Goal: Task Accomplishment & Management: Manage account settings

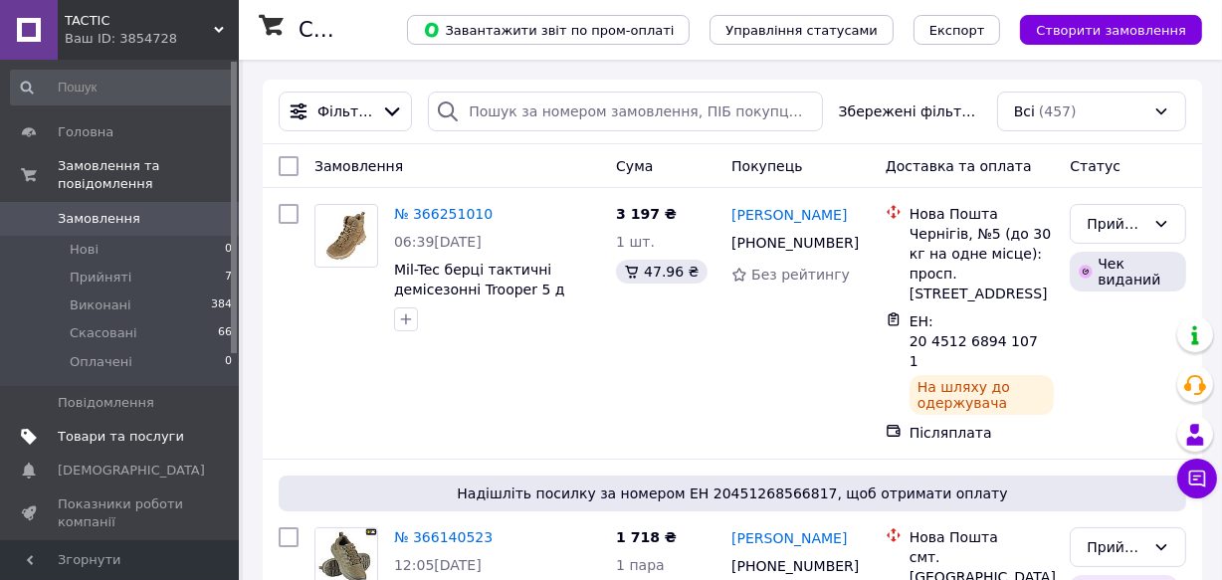
click at [159, 428] on span "Товари та послуги" at bounding box center [121, 437] width 126 height 18
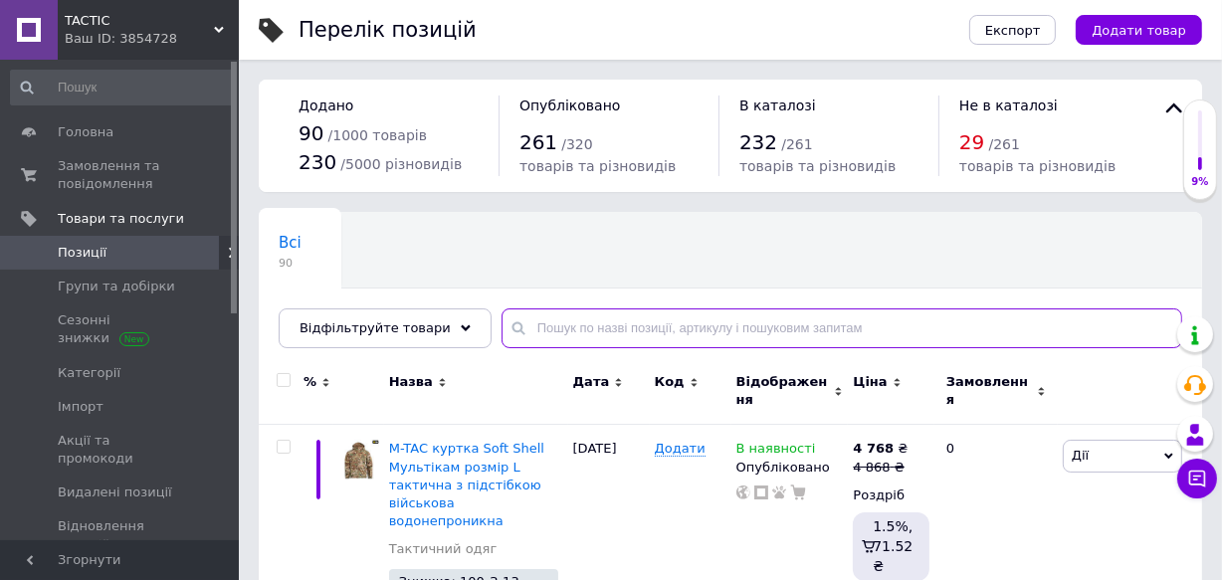
click at [533, 327] on input "text" at bounding box center [842, 329] width 681 height 40
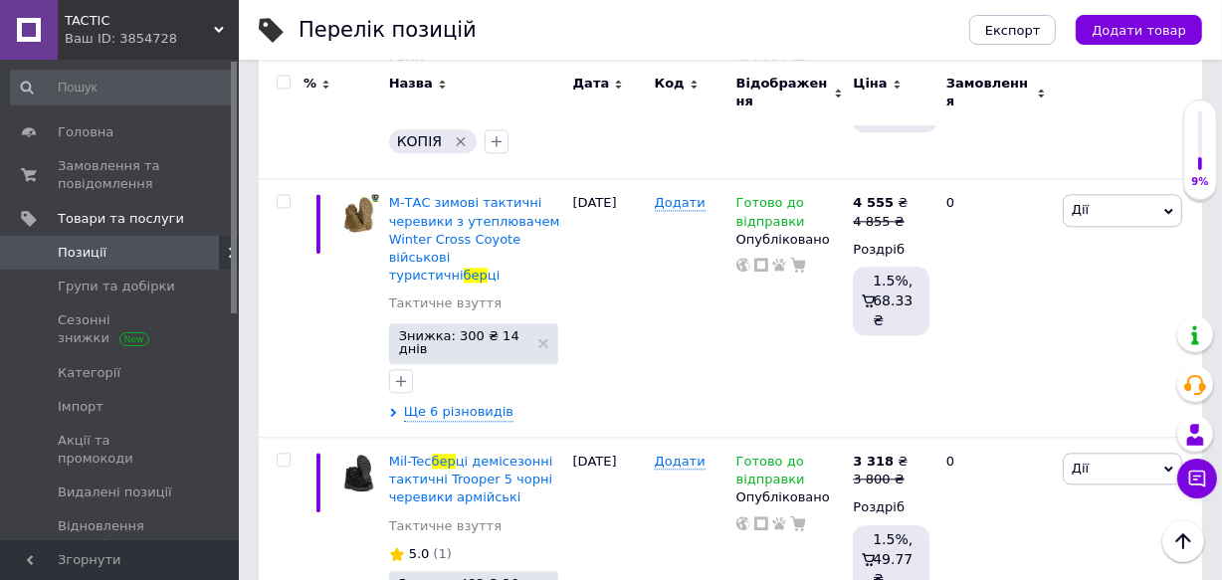
scroll to position [4138, 0]
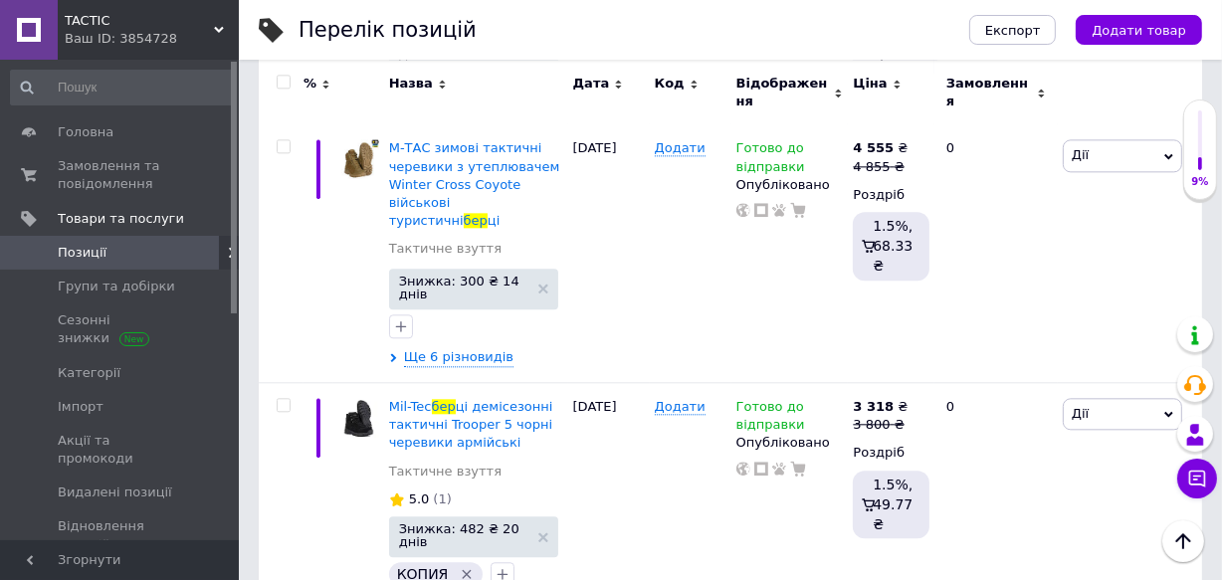
type input "бер"
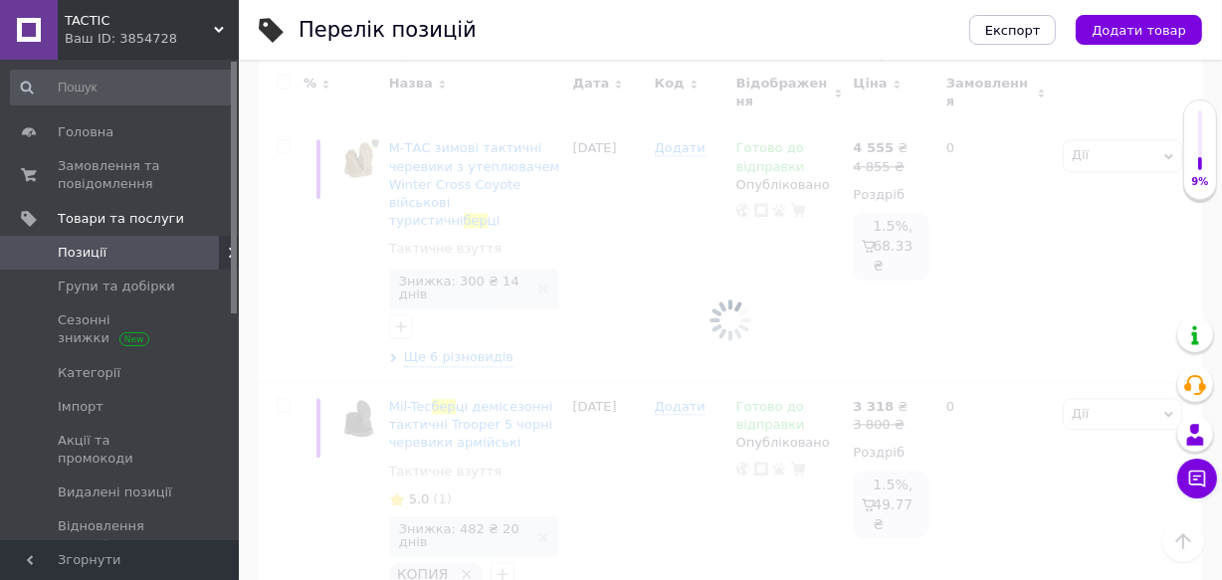
scroll to position [609, 0]
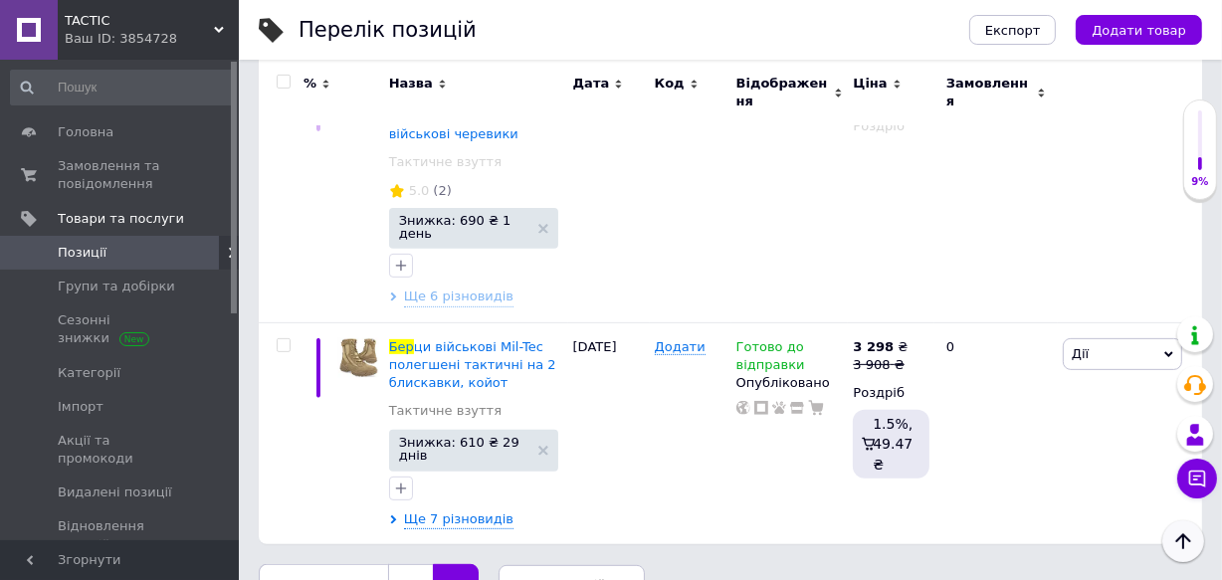
click at [1177, 545] on icon "Наверх" at bounding box center [1183, 541] width 24 height 24
click at [409, 564] on link "1" at bounding box center [410, 585] width 45 height 42
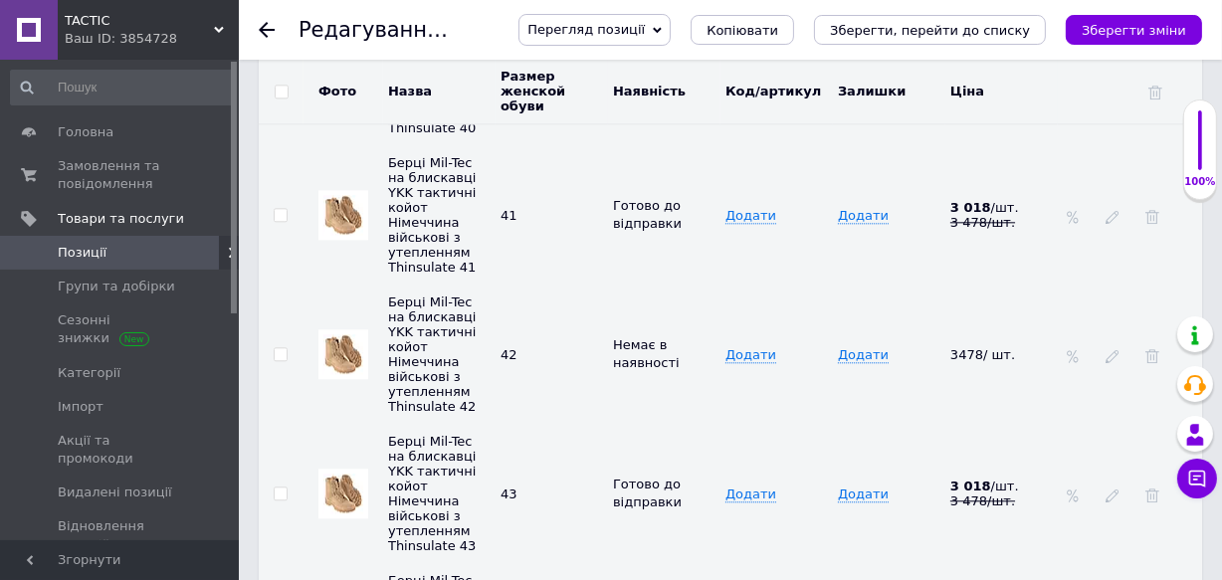
scroll to position [4232, 0]
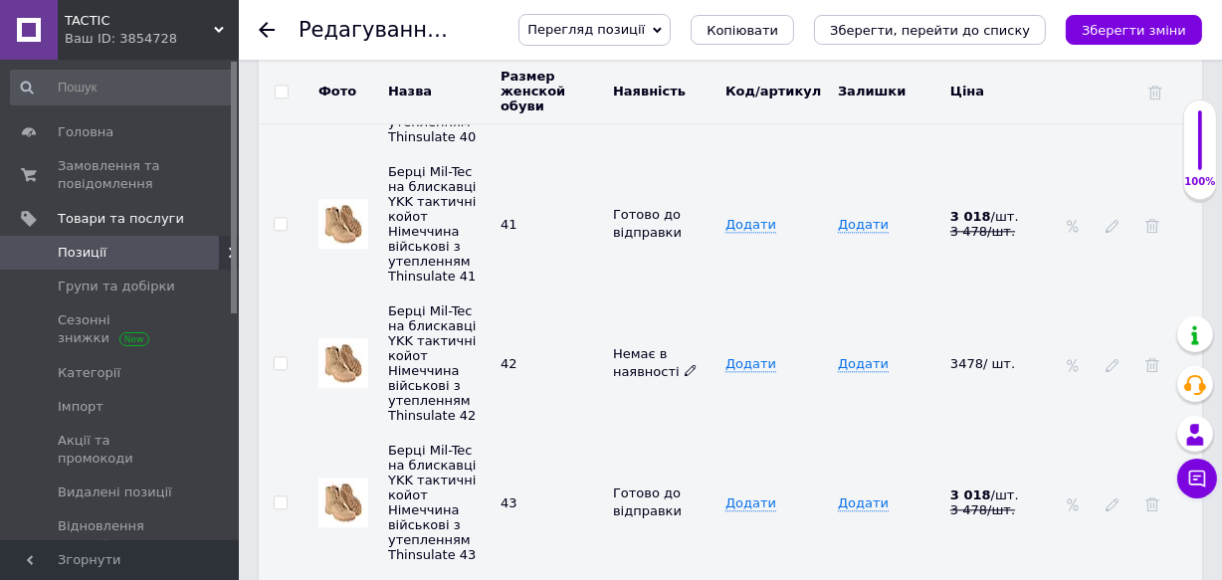
click at [685, 364] on icon at bounding box center [691, 370] width 12 height 12
click at [665, 480] on li "Готово до відправки" at bounding box center [659, 503] width 109 height 46
click at [687, 364] on icon at bounding box center [693, 370] width 12 height 12
click at [780, 433] on td "Додати" at bounding box center [777, 502] width 112 height 139
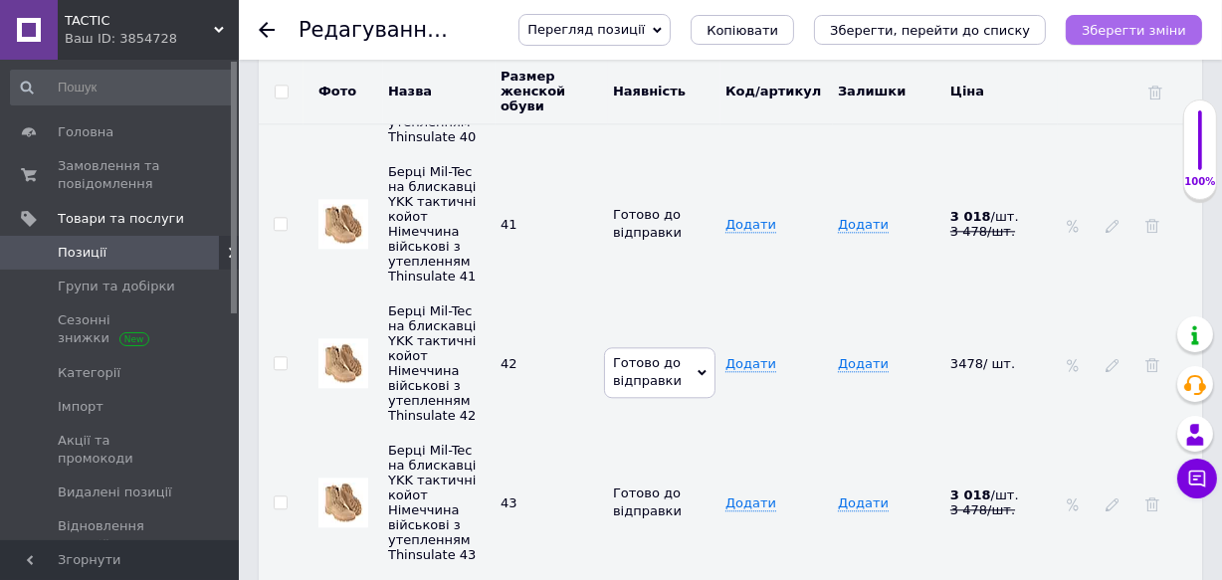
click at [1122, 29] on icon "Зберегти зміни" at bounding box center [1134, 30] width 105 height 15
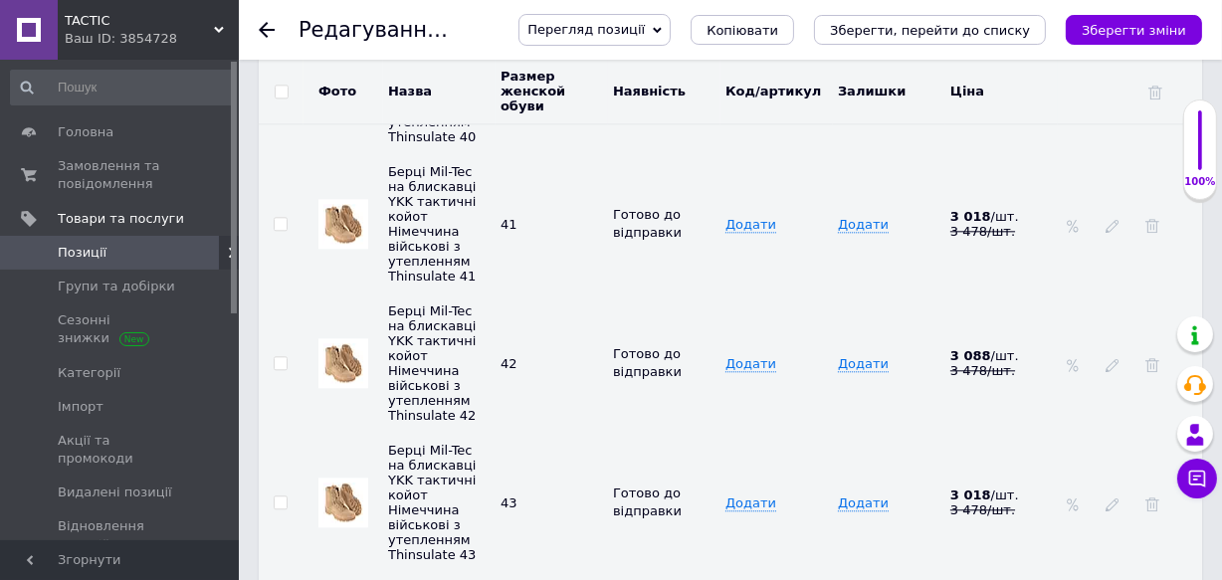
click at [262, 23] on icon at bounding box center [267, 30] width 16 height 16
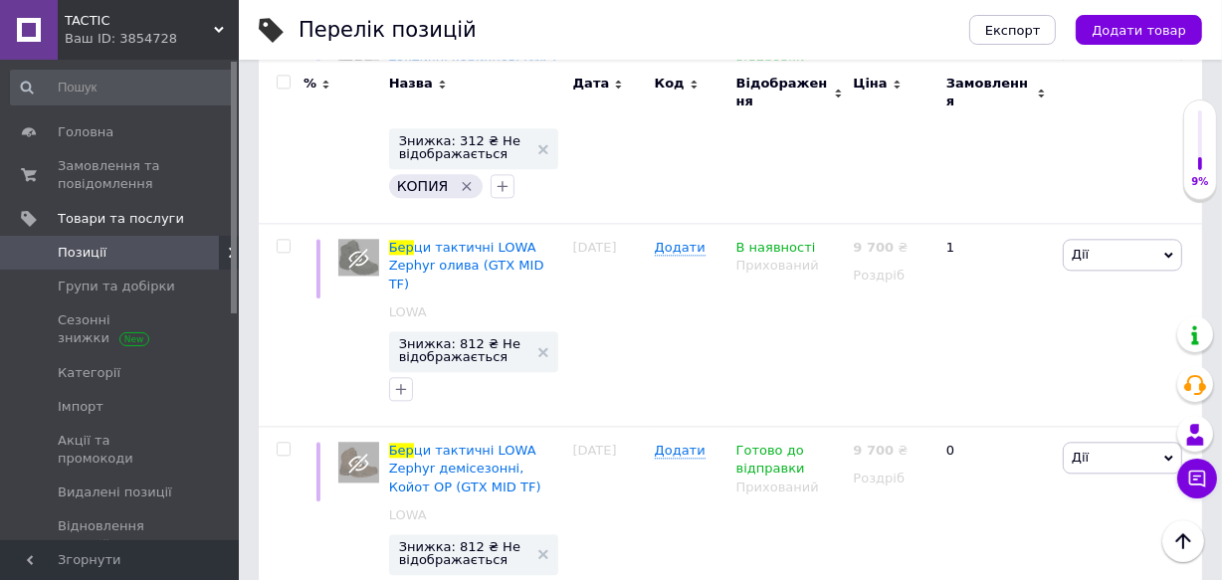
scroll to position [4121, 0]
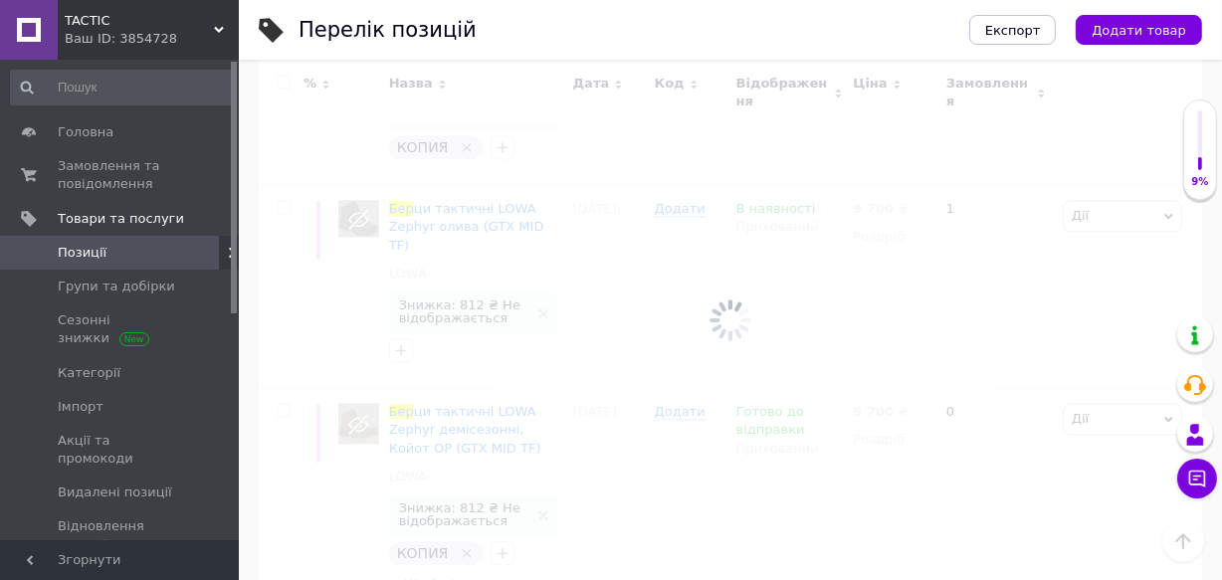
scroll to position [609, 0]
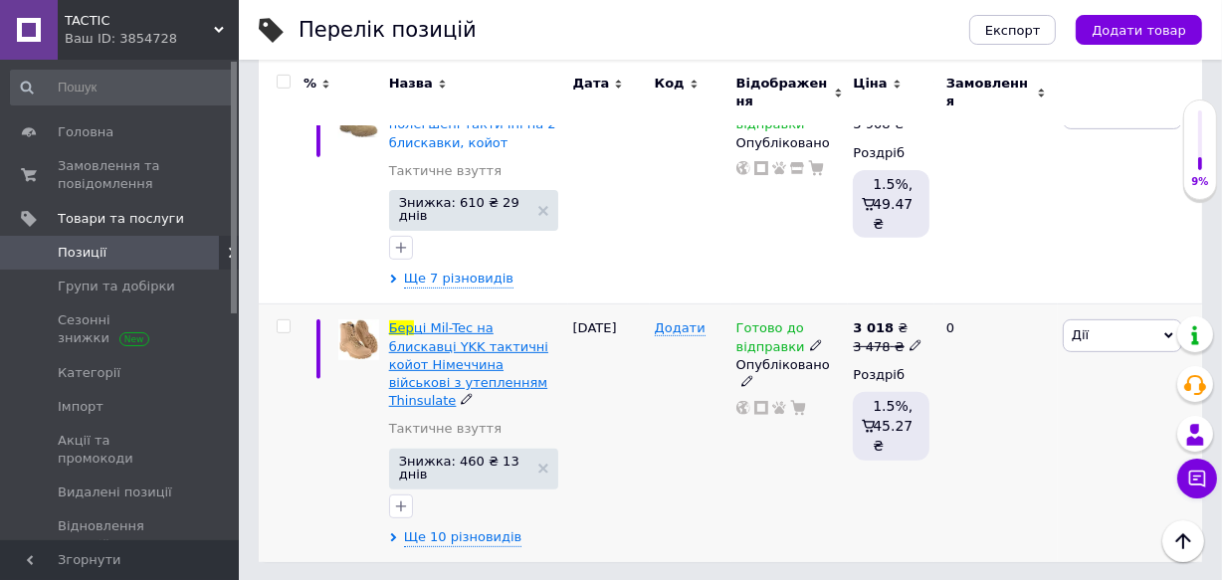
click at [491, 345] on span "ці Mil-Tec на блискавці YKK тактичні койот Німеччина військові з утепленням Thi…" at bounding box center [468, 364] width 159 height 88
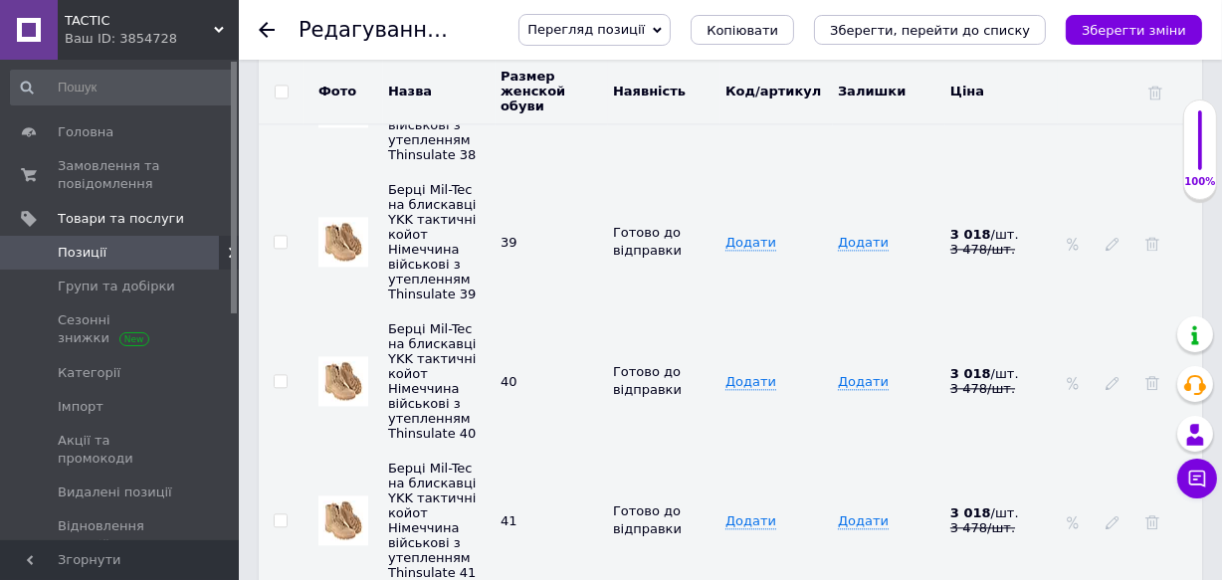
scroll to position [4028, 0]
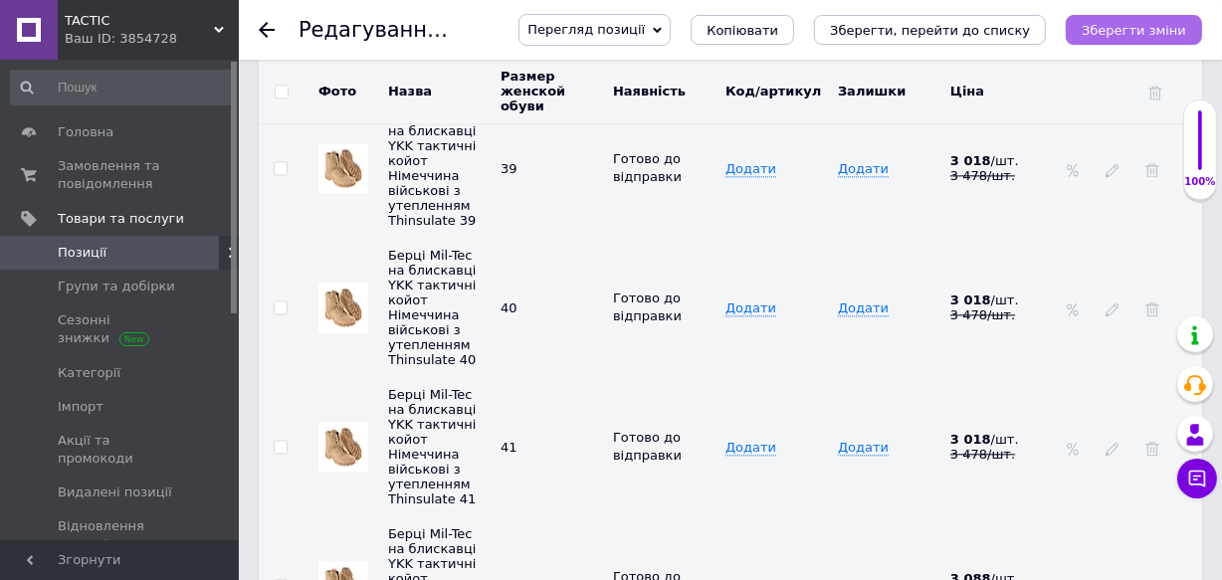
click at [1138, 17] on button "Зберегти зміни" at bounding box center [1134, 30] width 136 height 30
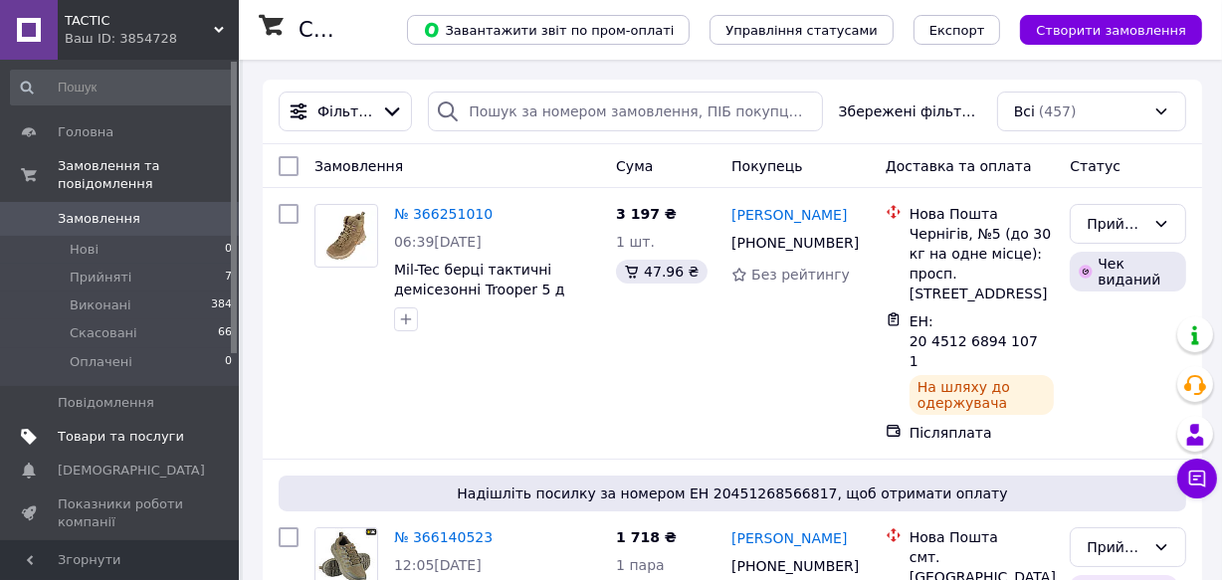
click at [149, 428] on span "Товари та послуги" at bounding box center [121, 437] width 126 height 18
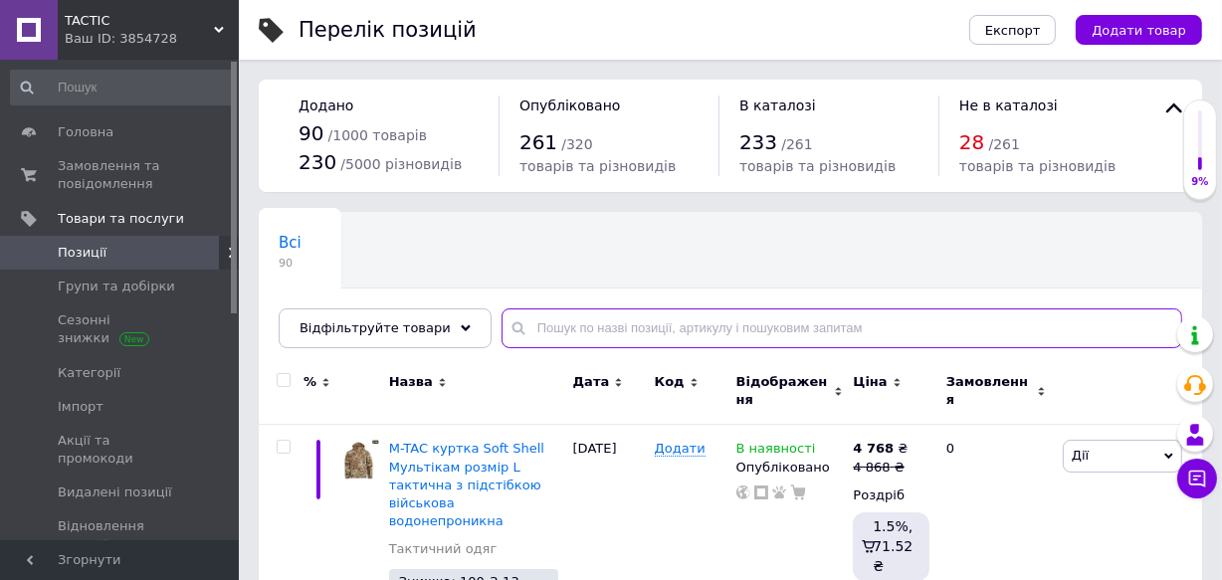
click at [581, 322] on input "text" at bounding box center [842, 329] width 681 height 40
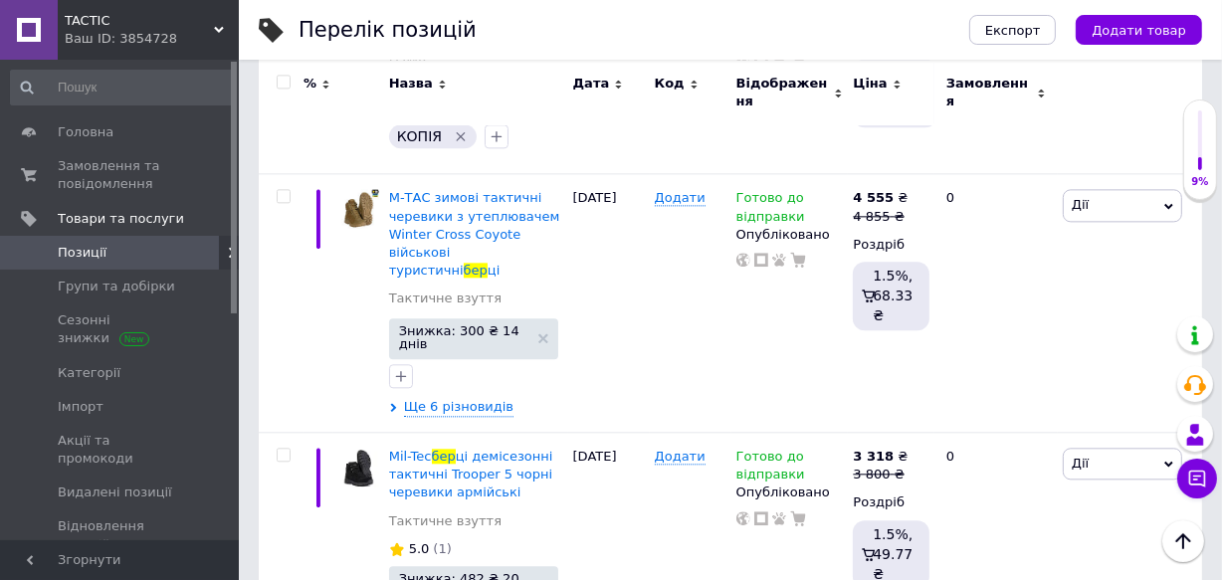
scroll to position [4138, 0]
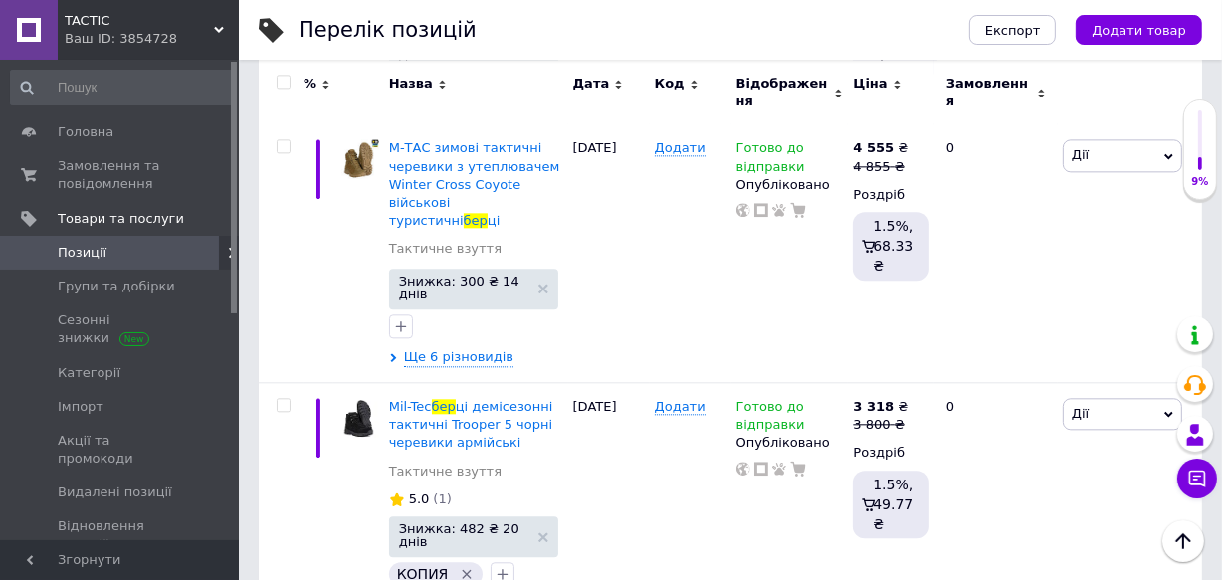
type input "бер"
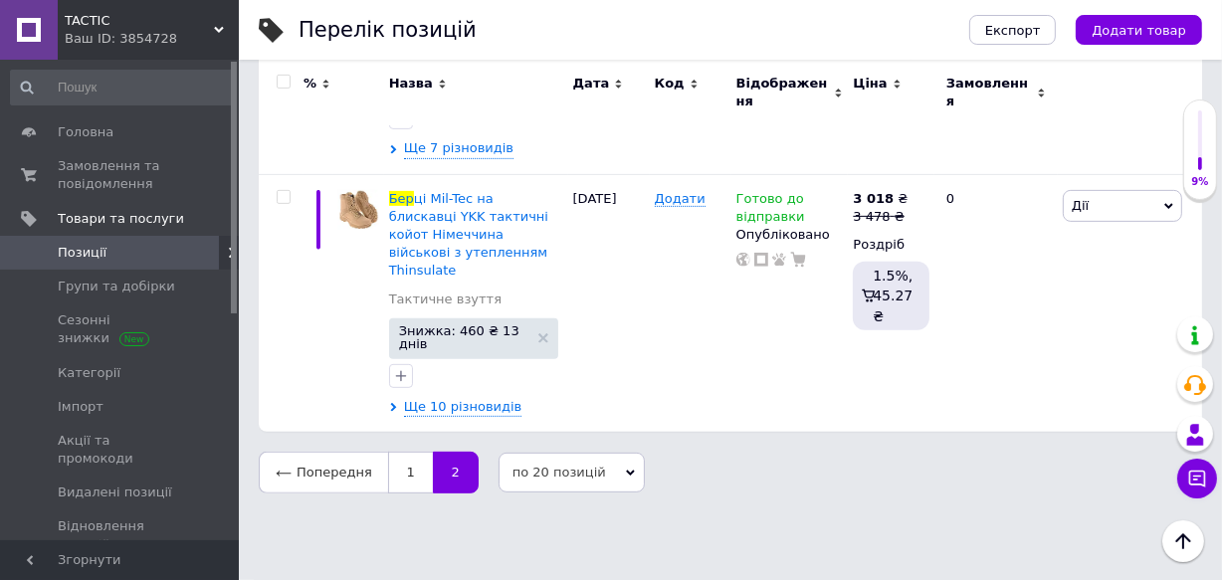
scroll to position [575, 0]
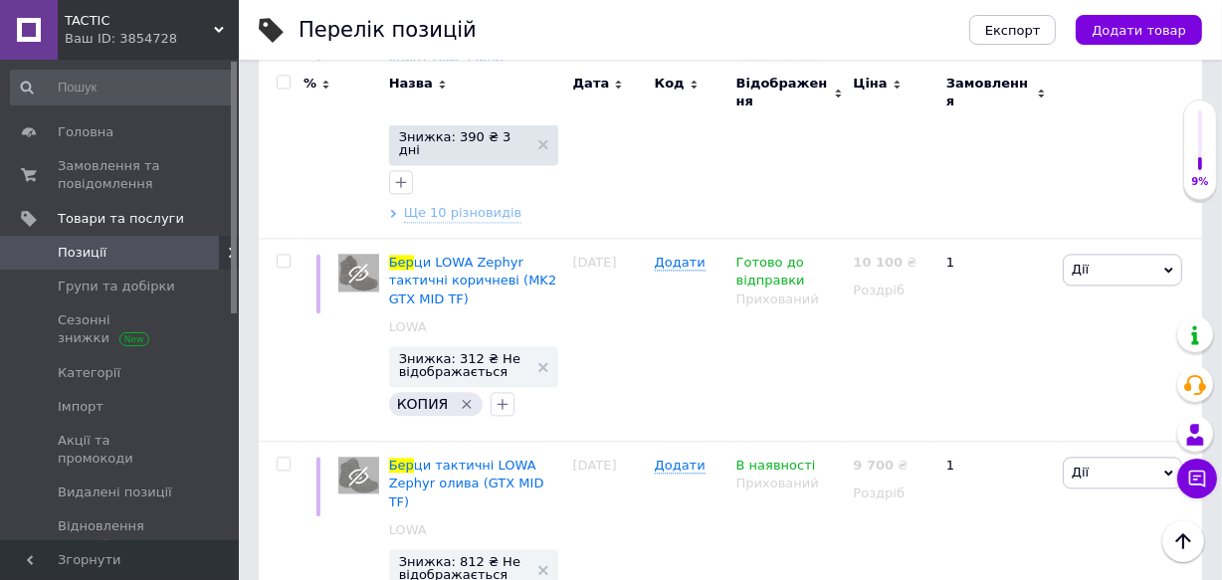
scroll to position [4121, 0]
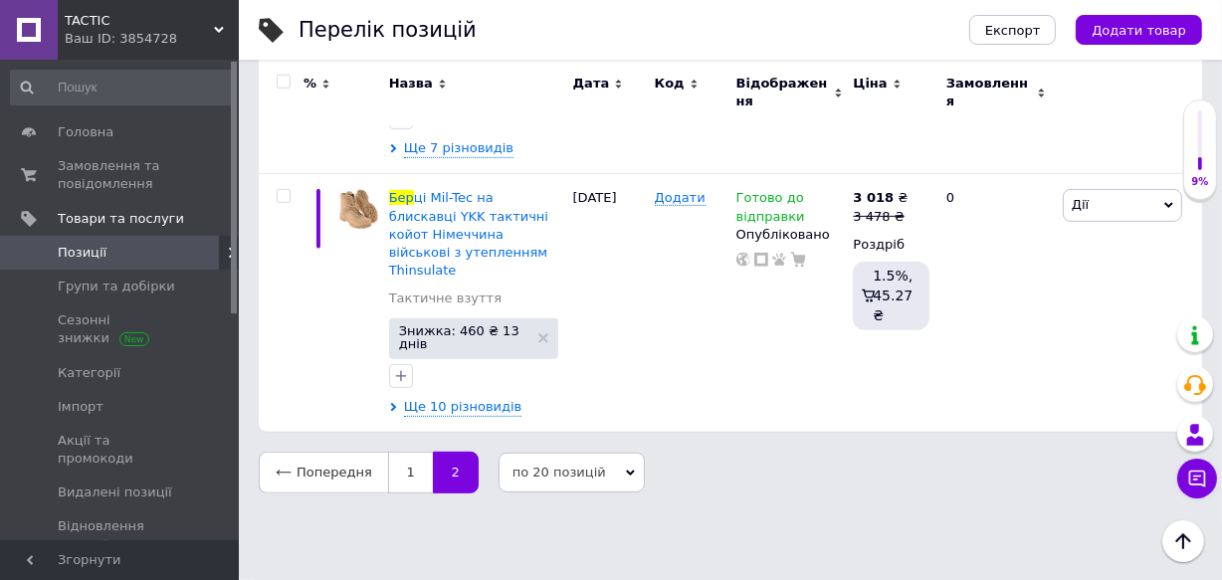
scroll to position [609, 0]
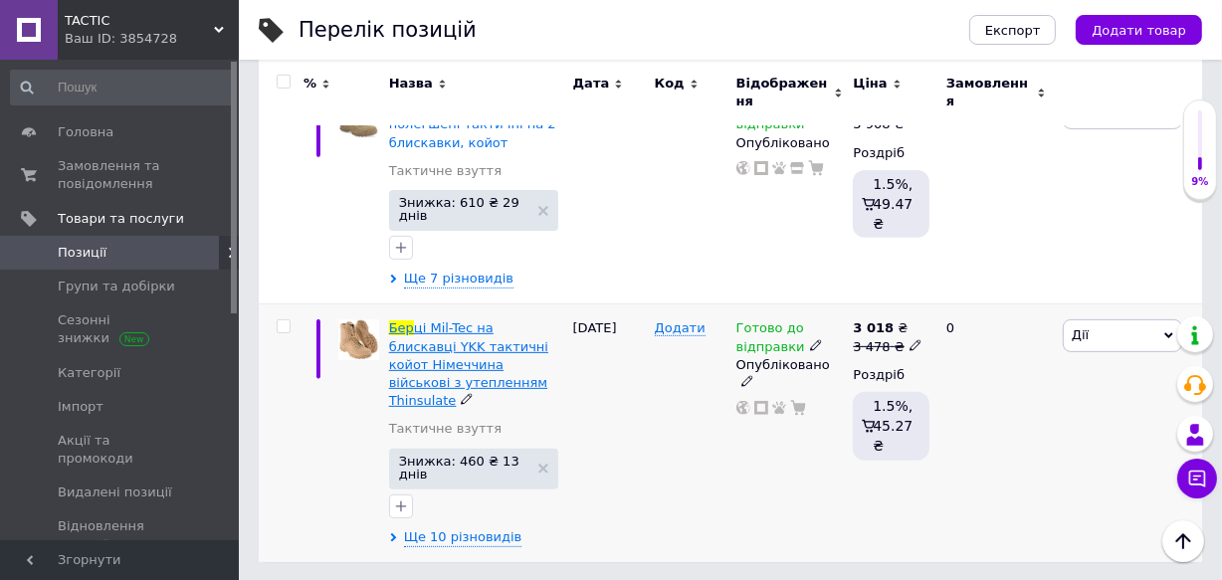
click at [478, 328] on span "ці Mil-Tec на блискавці YKK тактичні койот Німеччина військові з утепленням Thi…" at bounding box center [468, 364] width 159 height 88
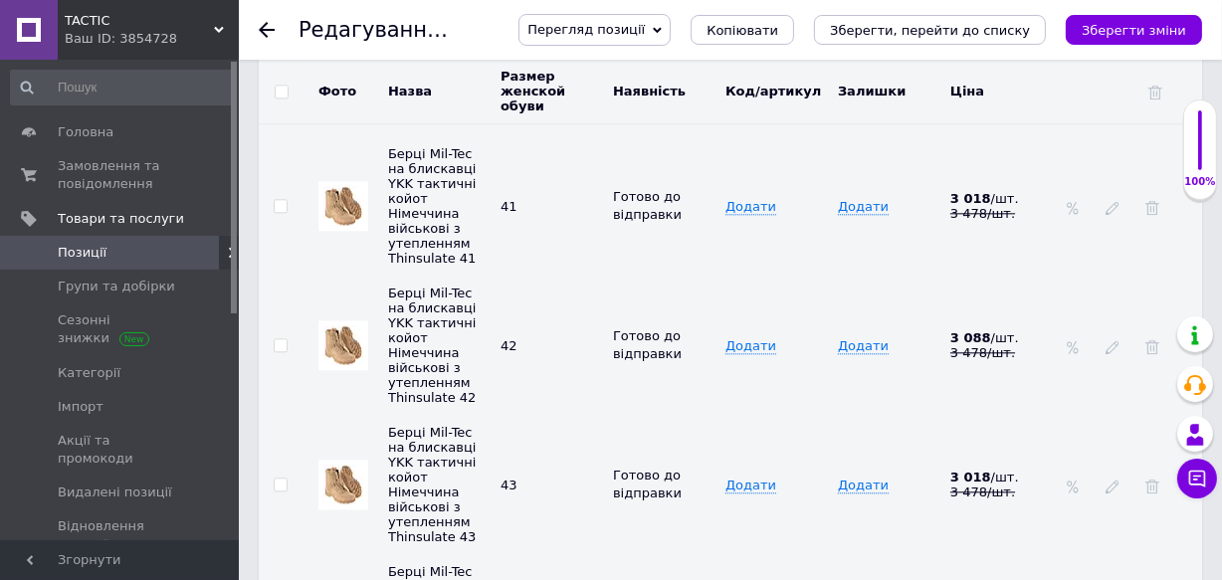
scroll to position [4241, 0]
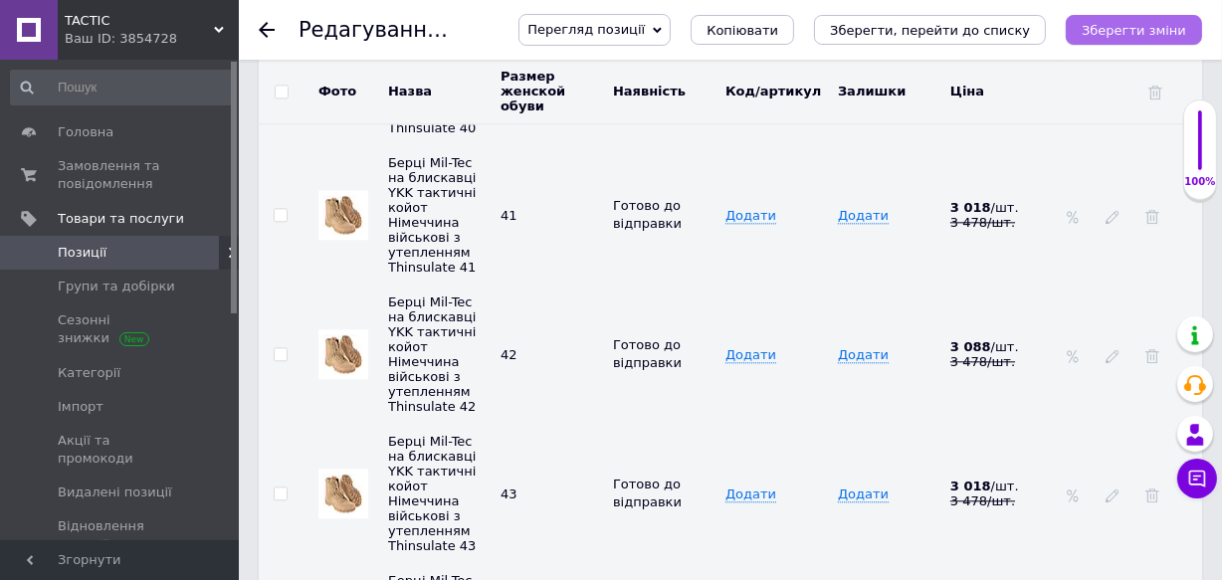
click at [1116, 23] on icon "Зберегти зміни" at bounding box center [1134, 30] width 105 height 15
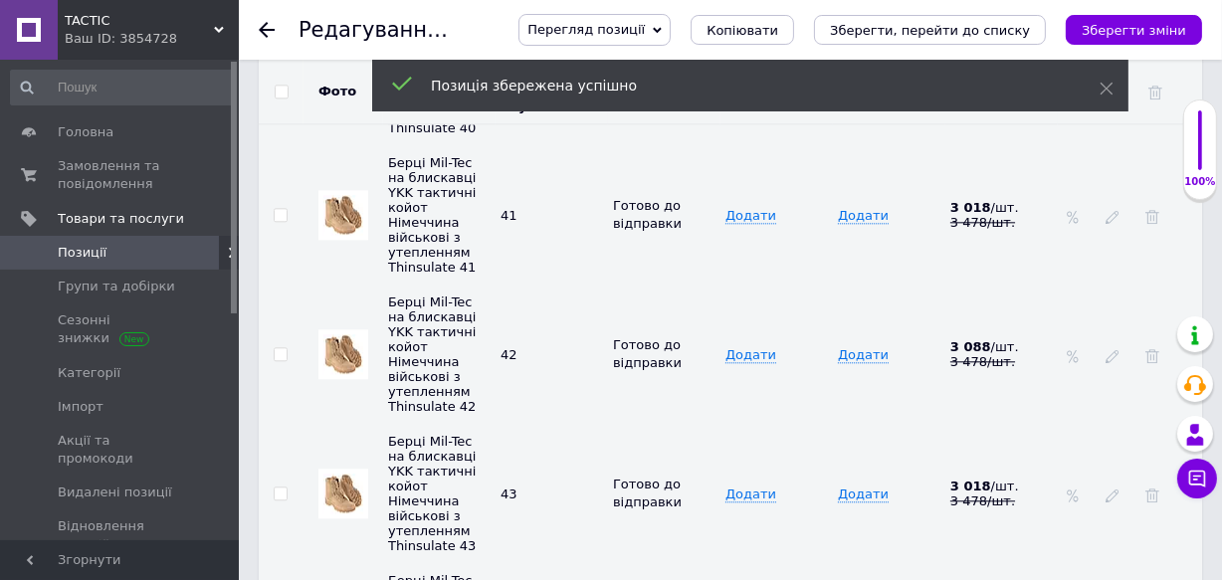
click at [267, 29] on use at bounding box center [267, 30] width 16 height 16
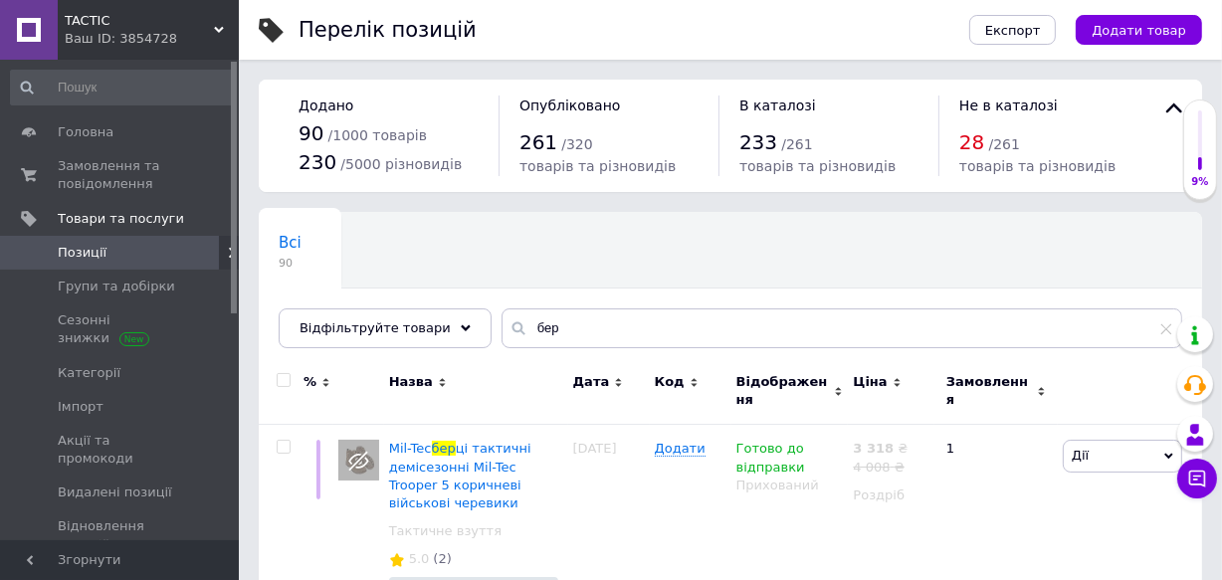
click at [267, 29] on use at bounding box center [271, 30] width 25 height 25
